Goal: Information Seeking & Learning: Learn about a topic

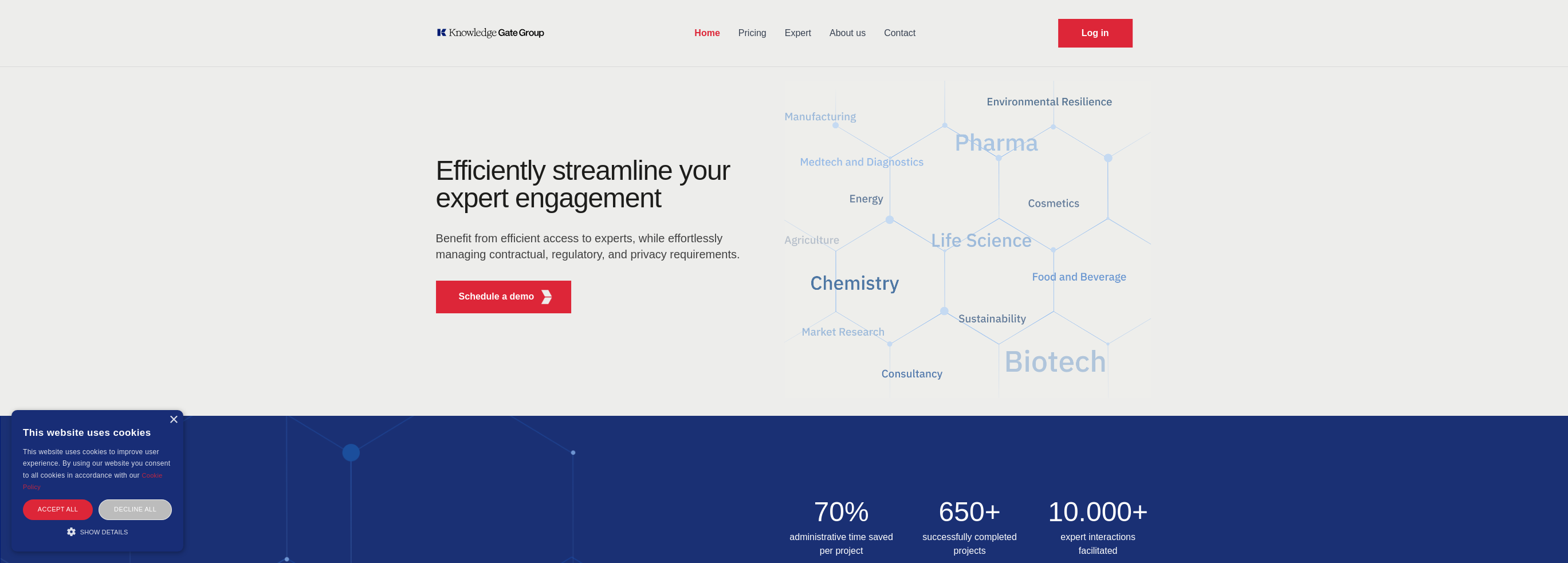
click at [849, 31] on link "About us" at bounding box center [848, 33] width 54 height 30
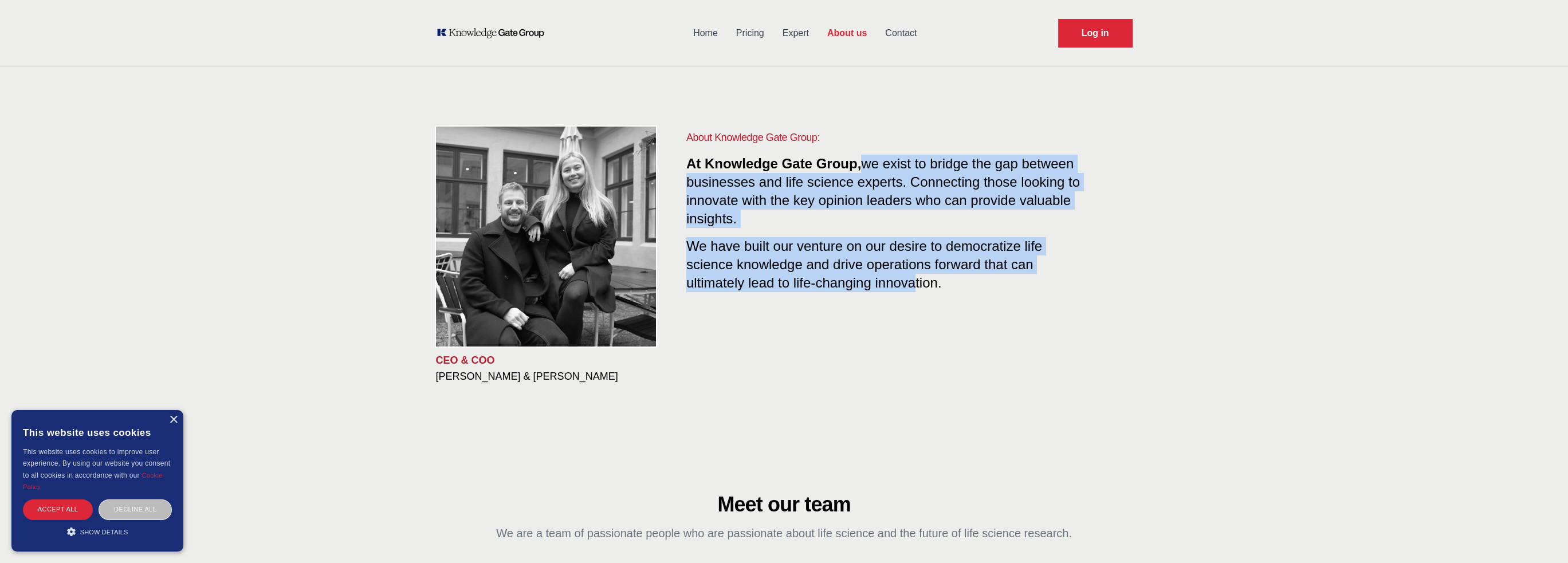
drag, startPoint x: 866, startPoint y: 153, endPoint x: 915, endPoint y: 288, distance: 143.6
click at [915, 288] on div "About Knowledge Gate Group: At Knowledge Gate Group, we exist to bridge the gap…" at bounding box center [886, 219] width 401 height 181
click at [880, 228] on div "About Knowledge Gate Group: At Knowledge Gate Group, we exist to bridge the gap…" at bounding box center [886, 219] width 401 height 181
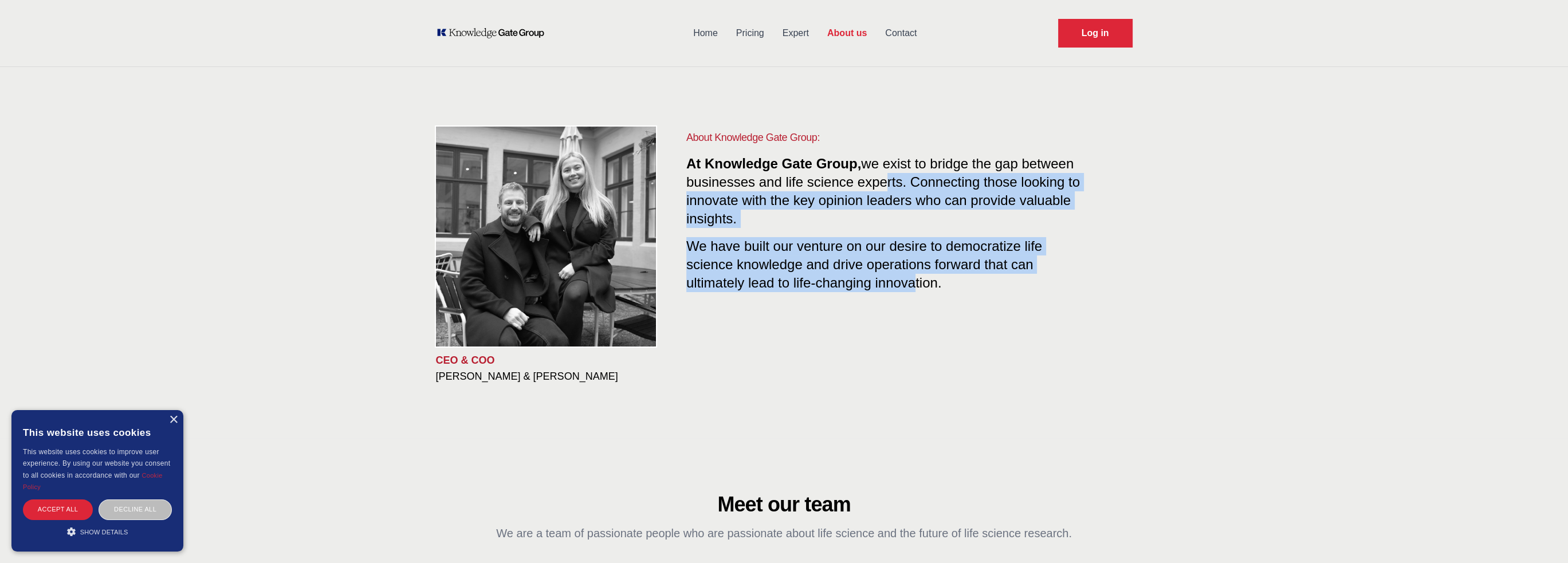
drag, startPoint x: 884, startPoint y: 185, endPoint x: 917, endPoint y: 310, distance: 129.3
click at [917, 310] on div "About Knowledge Gate Group: At Knowledge Gate Group, we exist to bridge the gap…" at bounding box center [900, 255] width 465 height 253
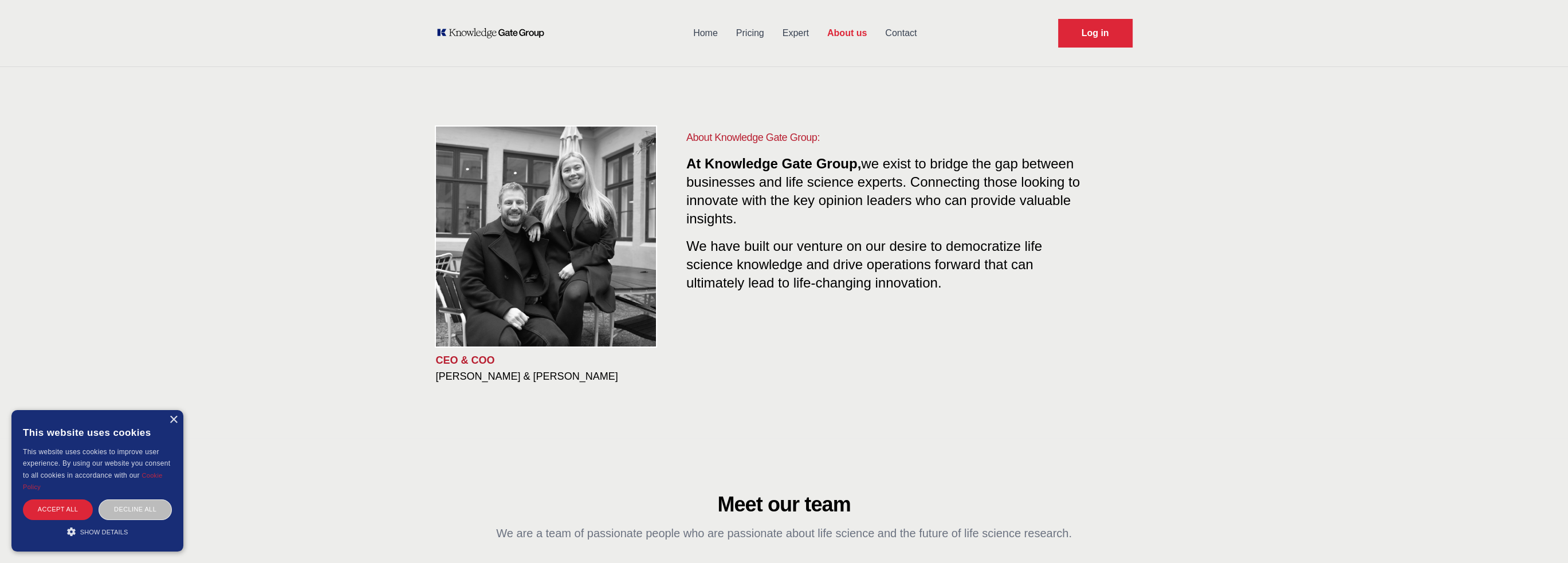
click at [990, 294] on div "About Knowledge Gate Group: At Knowledge Gate Group, we exist to bridge the gap…" at bounding box center [886, 219] width 401 height 181
click at [754, 31] on link "Pricing" at bounding box center [750, 33] width 47 height 30
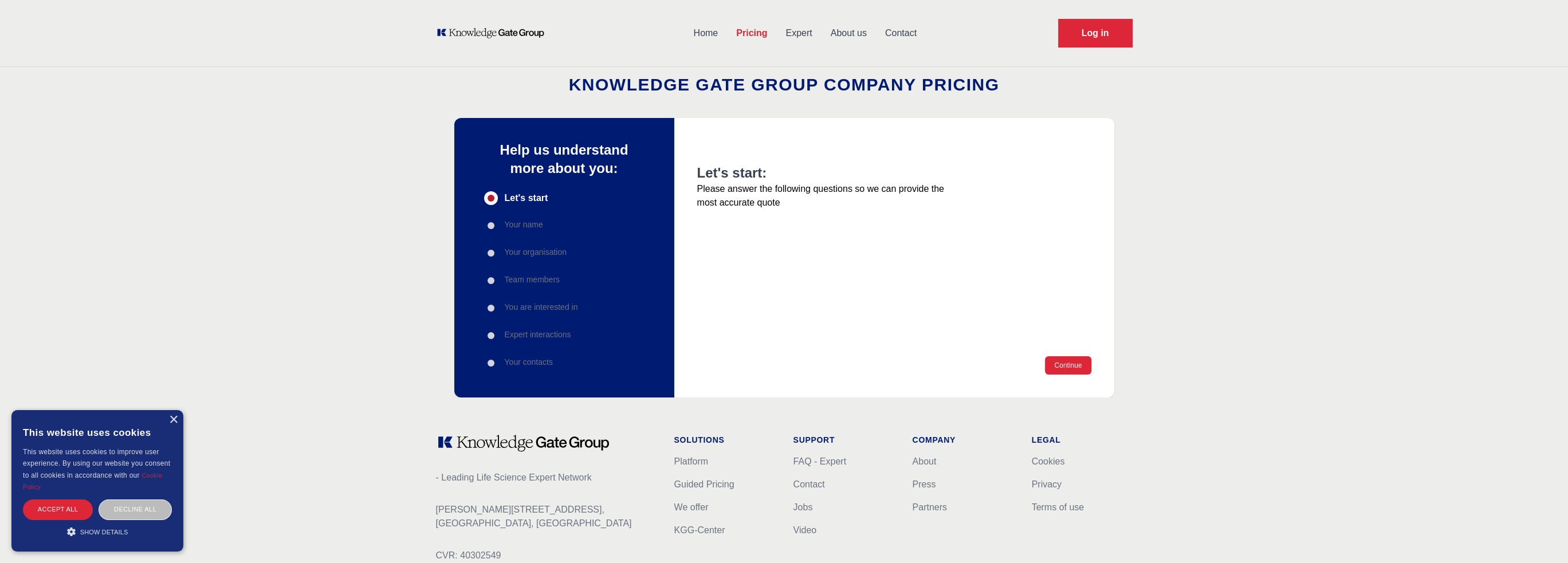
click at [698, 32] on link "Home" at bounding box center [707, 33] width 43 height 30
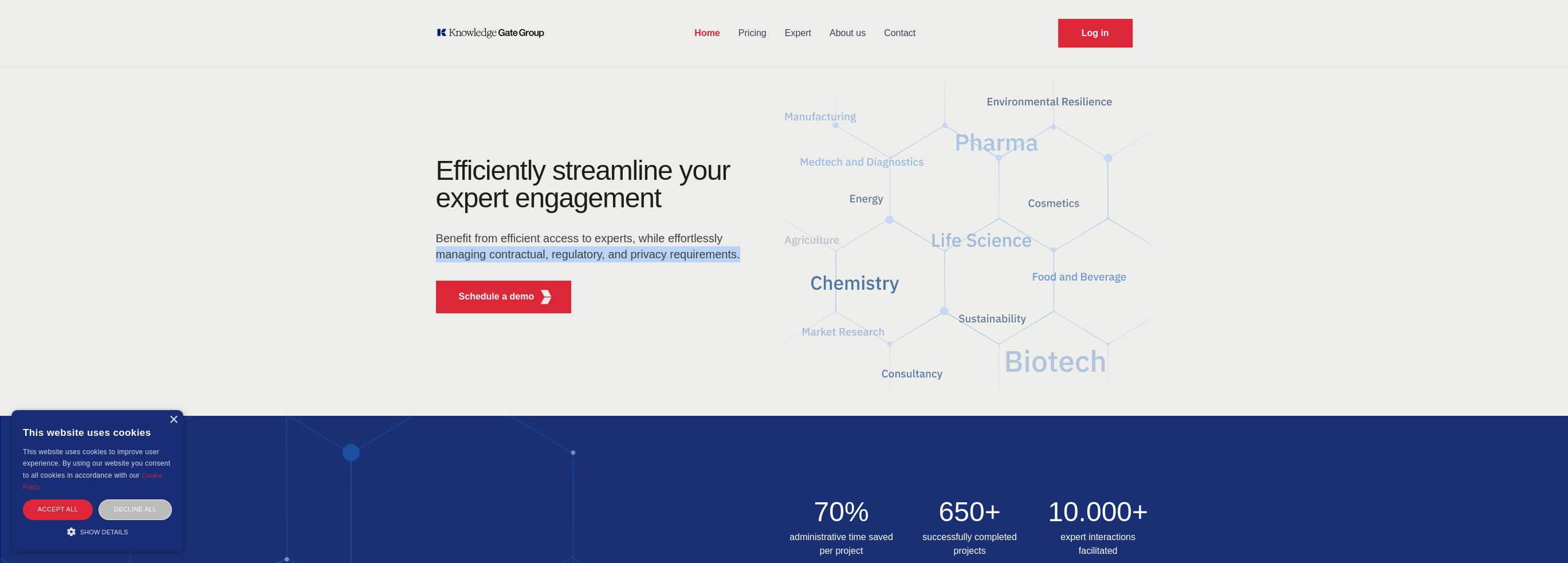
drag, startPoint x: 434, startPoint y: 251, endPoint x: 775, endPoint y: 251, distance: 341.0
click at [775, 251] on div "Efficiently streamline your expert engagement Benefit from efficient access to …" at bounding box center [601, 240] width 367 height 165
